Goal: Information Seeking & Learning: Check status

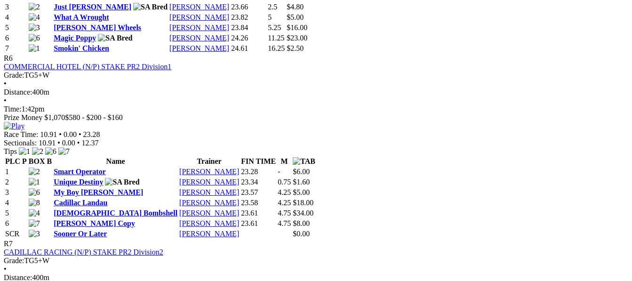
scroll to position [1337, 0]
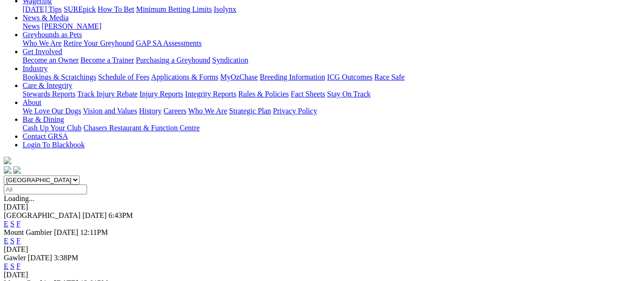
scroll to position [151, 0]
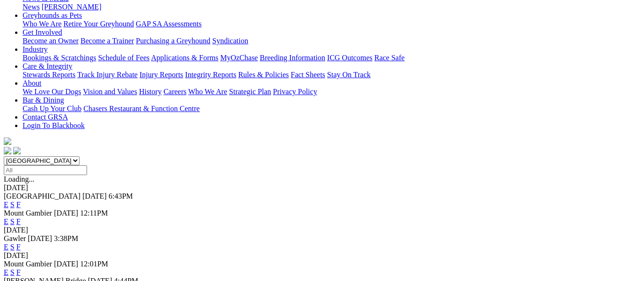
click at [21, 268] on link "F" at bounding box center [18, 272] width 4 height 8
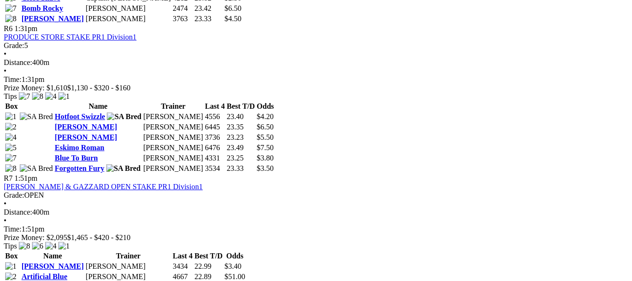
scroll to position [1224, 0]
